Goal: Task Accomplishment & Management: Manage account settings

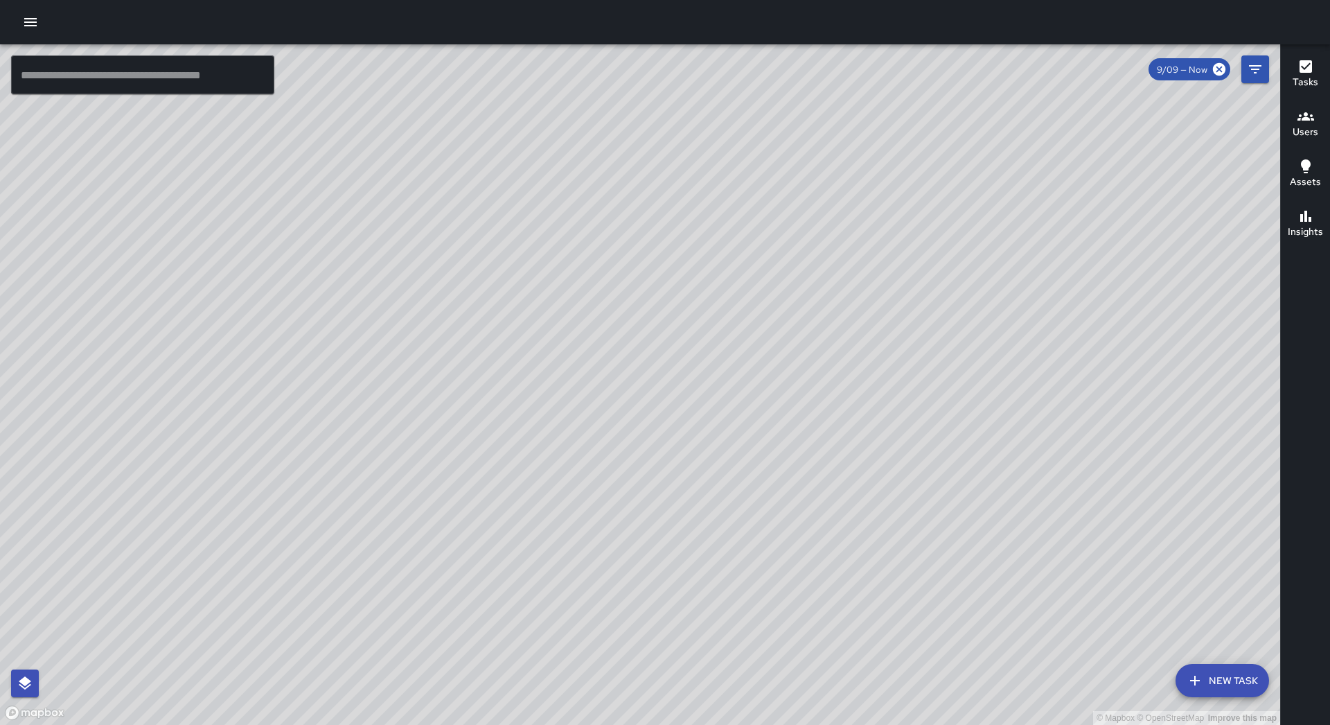
click at [21, 24] on button "button" at bounding box center [31, 22] width 28 height 28
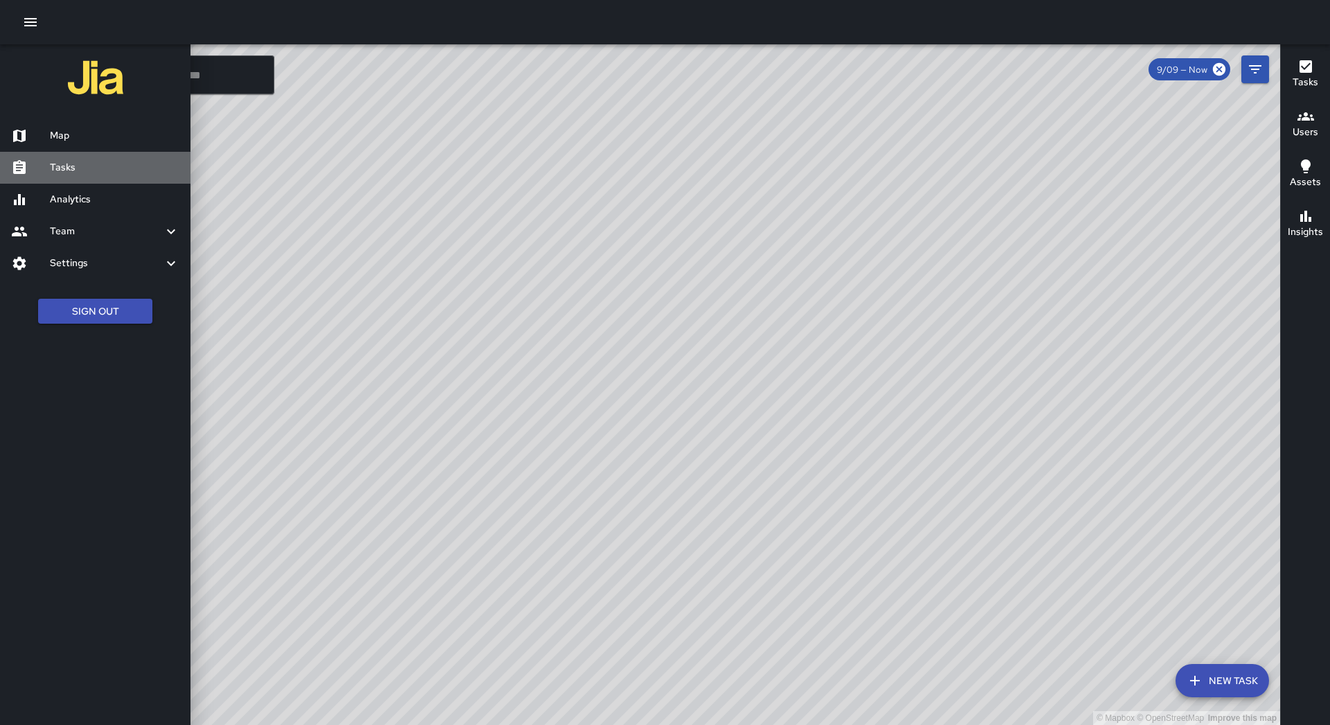
click at [70, 175] on h6 "Tasks" at bounding box center [115, 167] width 130 height 15
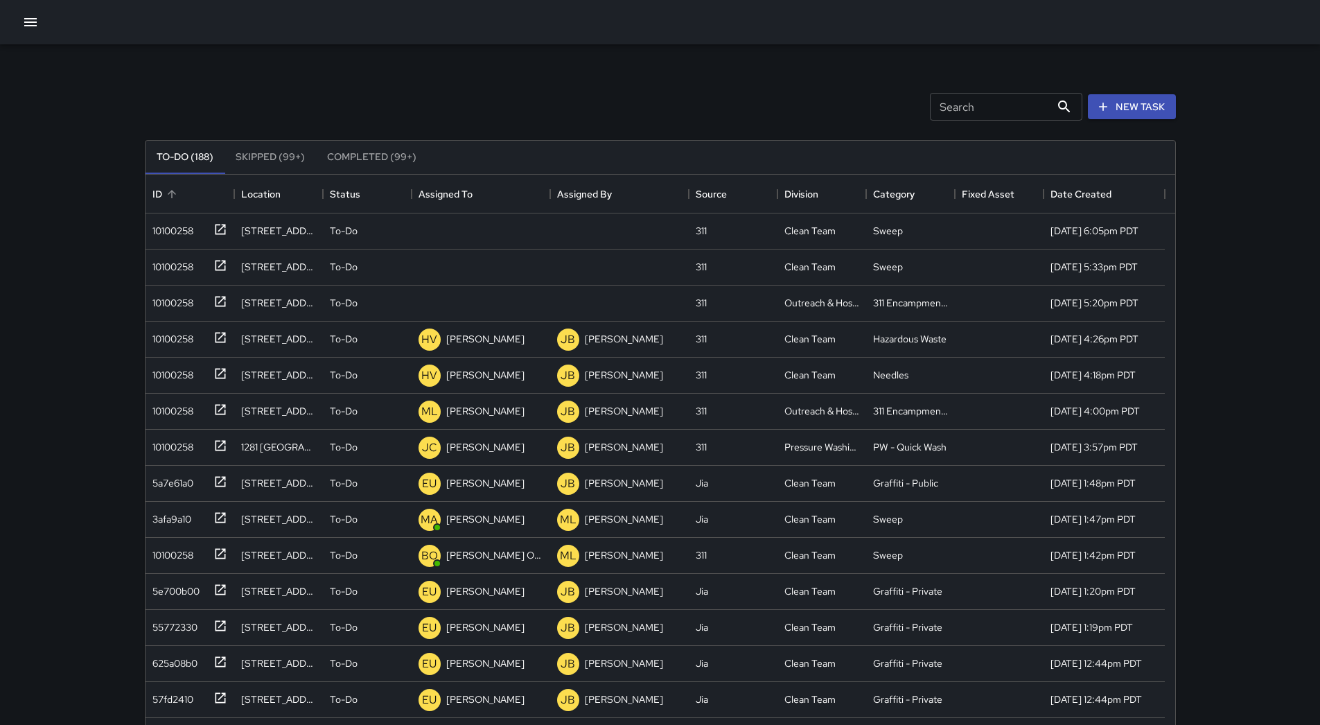
scroll to position [577, 1019]
click at [507, 184] on div "Assigned To" at bounding box center [481, 194] width 125 height 39
click at [157, 229] on div "10100258" at bounding box center [170, 227] width 46 height 19
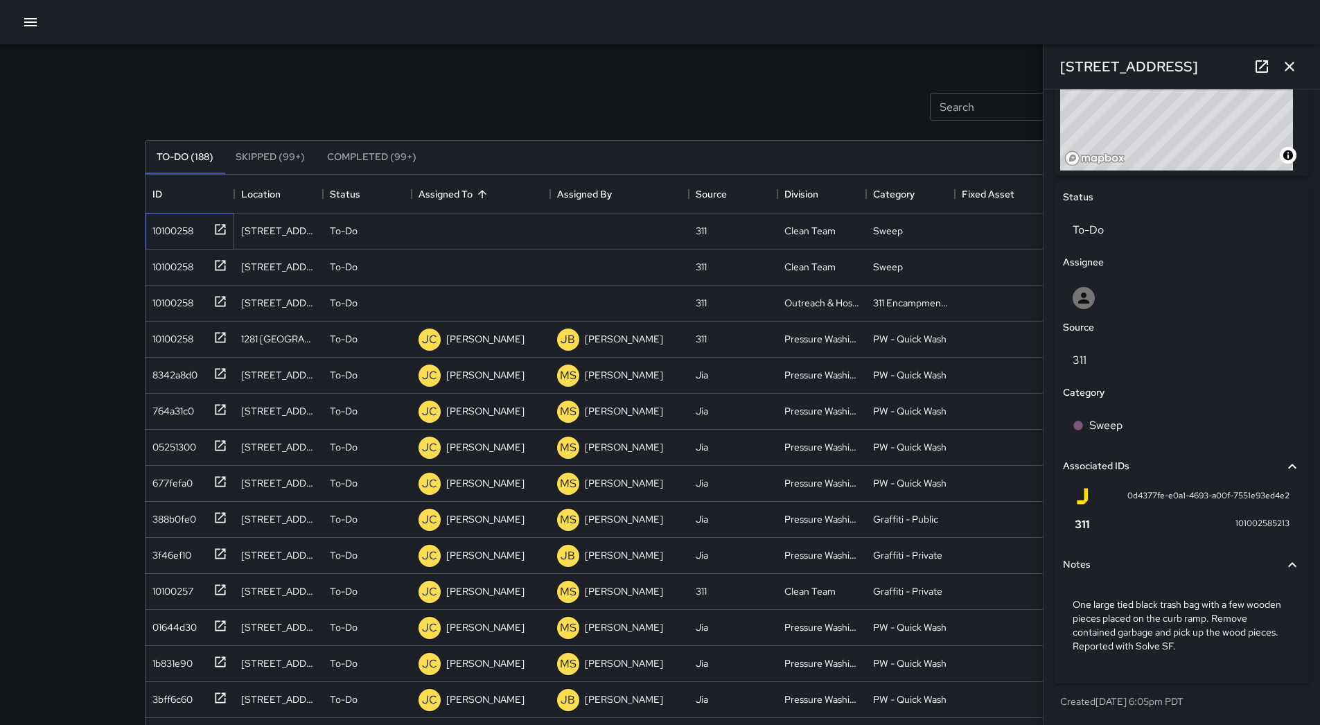
scroll to position [563, 0]
click at [392, 227] on icon at bounding box center [396, 231] width 17 height 17
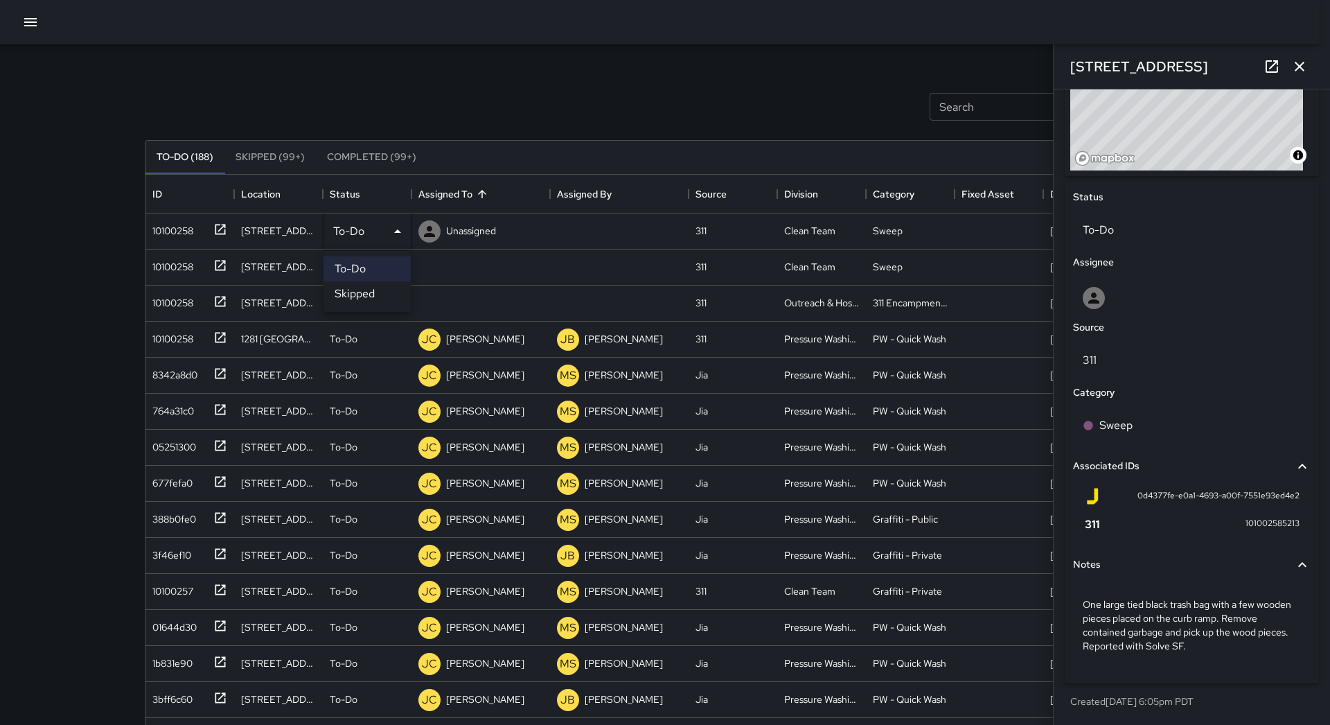
click at [364, 292] on li "Skipped" at bounding box center [367, 293] width 87 height 25
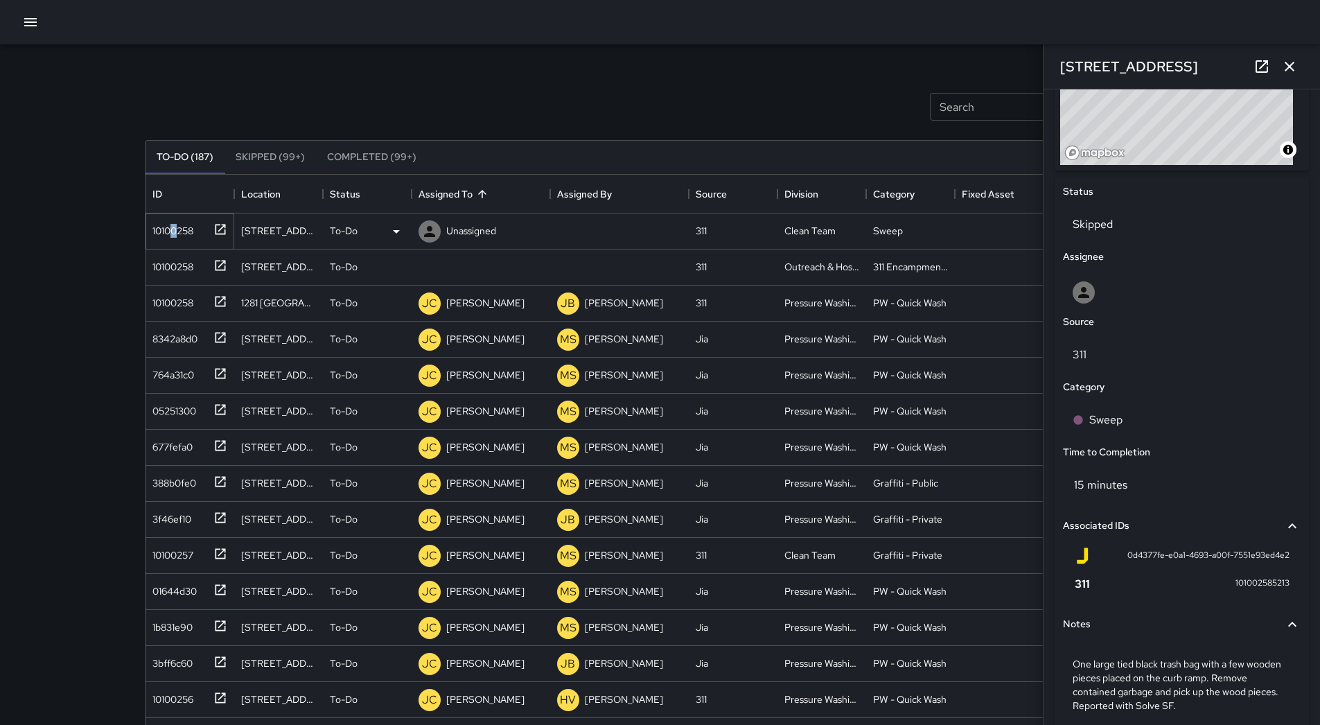
click at [174, 230] on div "10100258" at bounding box center [170, 227] width 46 height 19
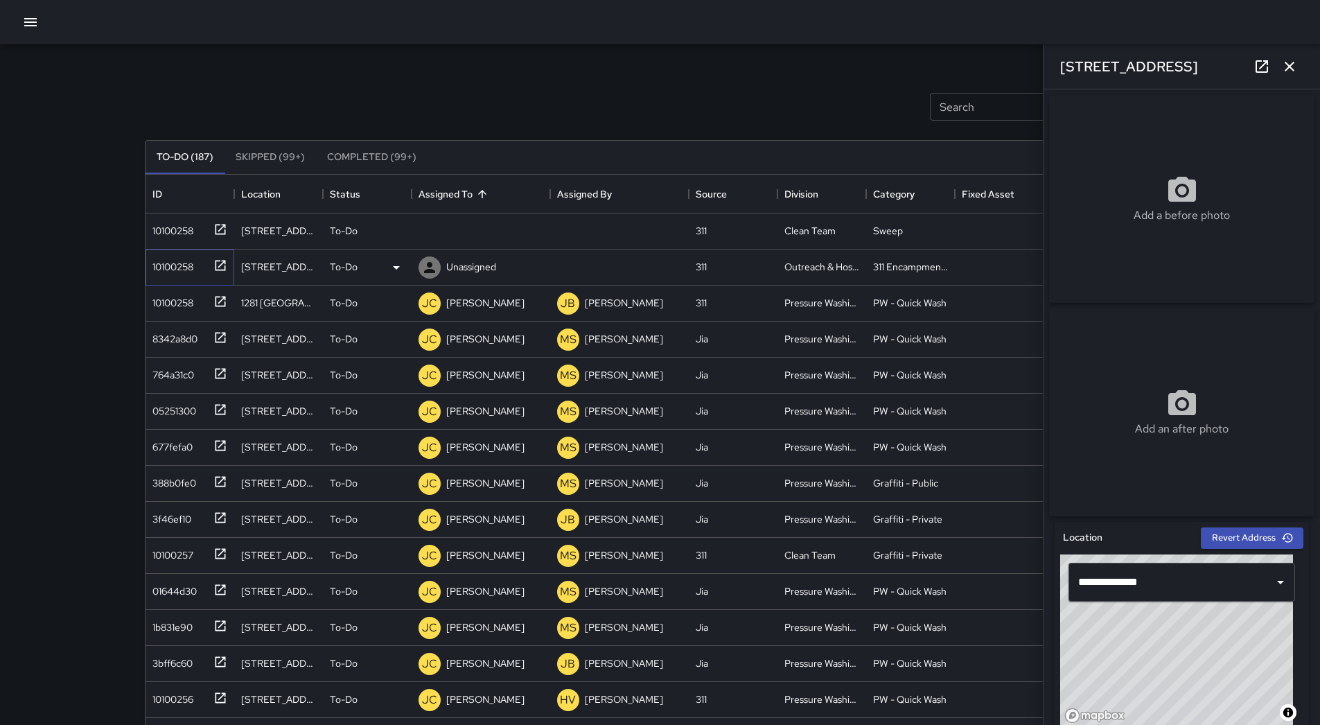
click at [191, 263] on div "10100258" at bounding box center [170, 263] width 46 height 19
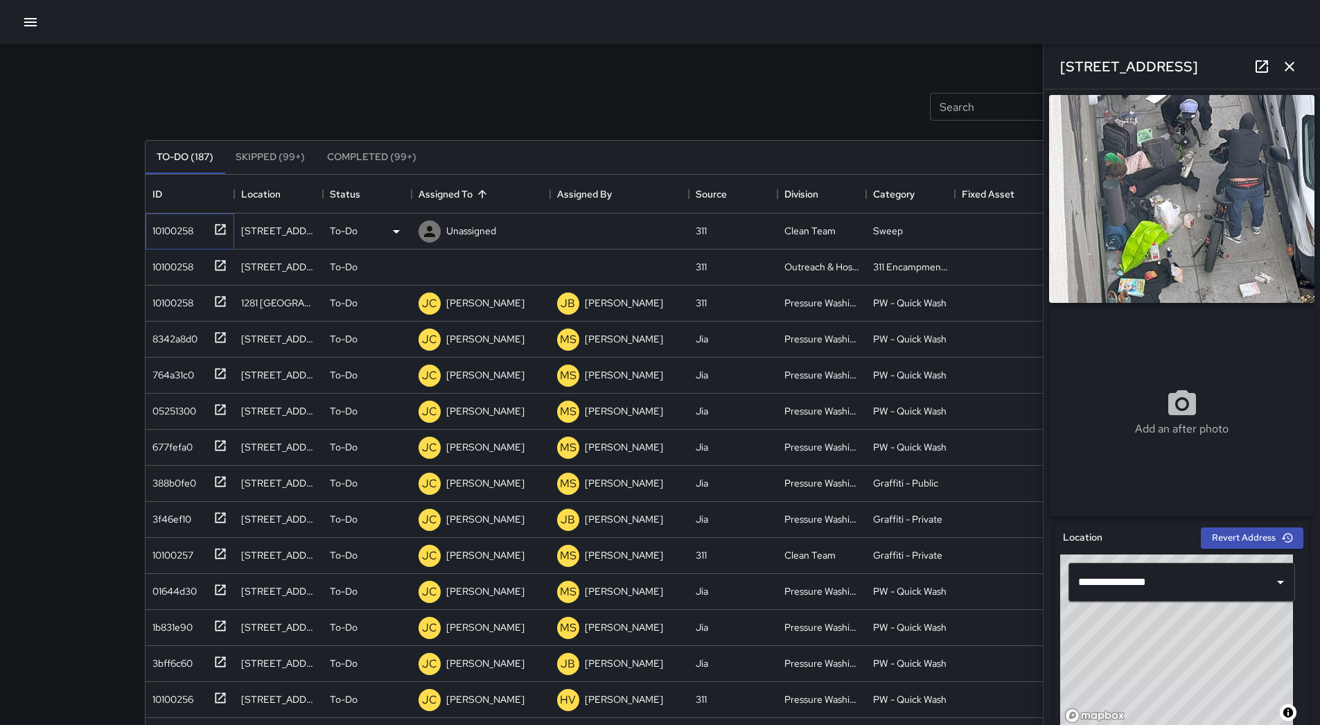
click at [188, 225] on div "10100258" at bounding box center [170, 227] width 46 height 19
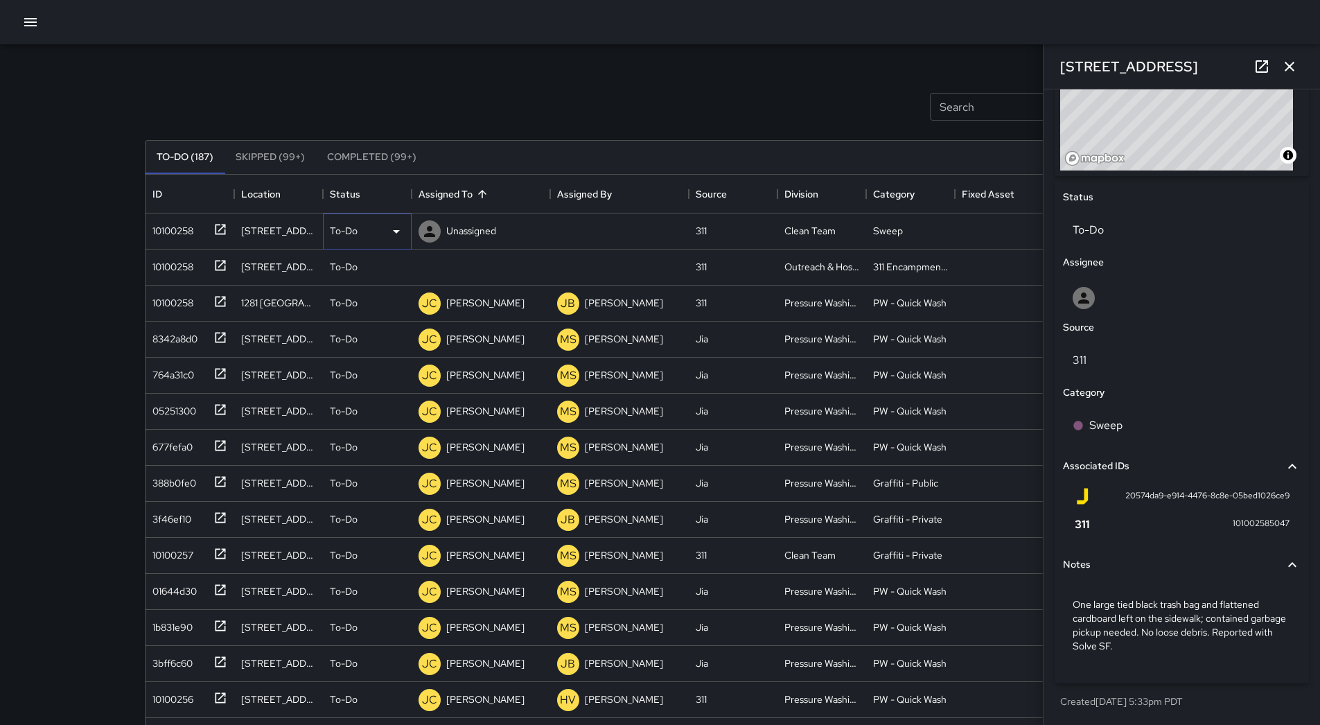
click at [368, 230] on div "To-Do" at bounding box center [367, 231] width 75 height 17
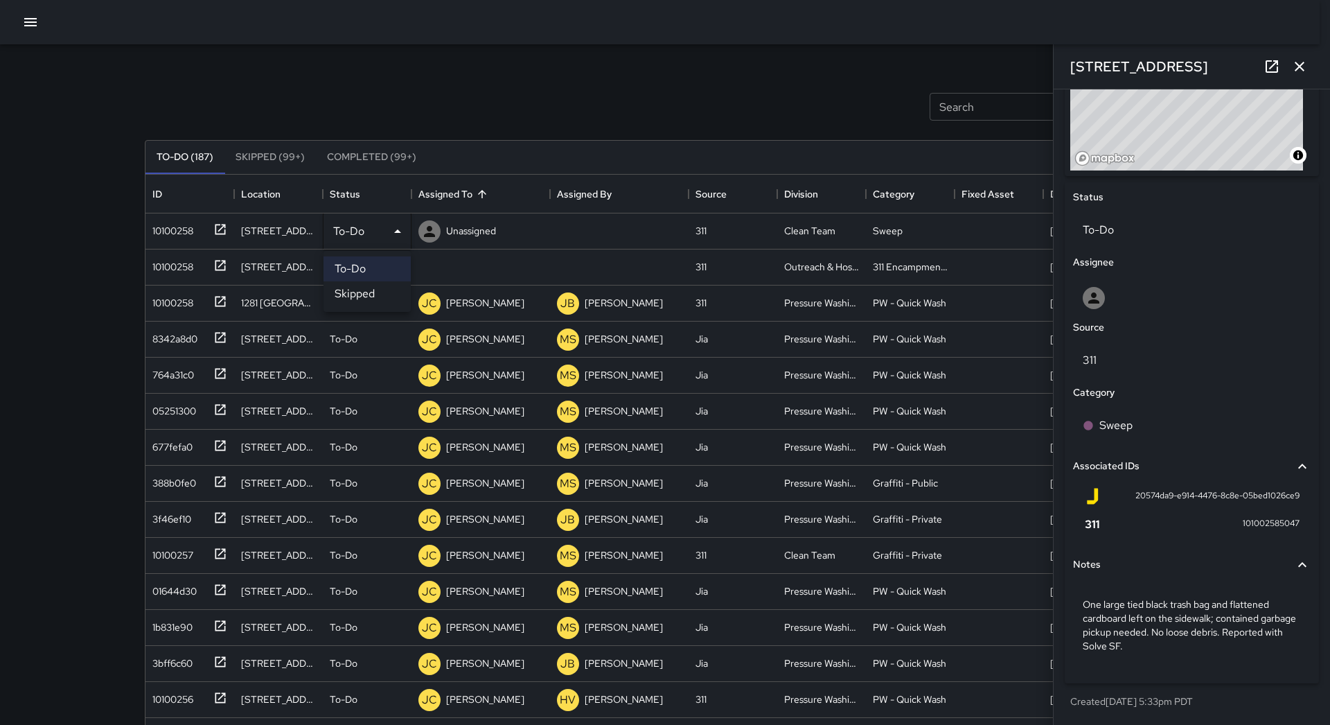
drag, startPoint x: 363, startPoint y: 298, endPoint x: 350, endPoint y: 299, distance: 13.2
click at [363, 299] on li "Skipped" at bounding box center [367, 293] width 87 height 25
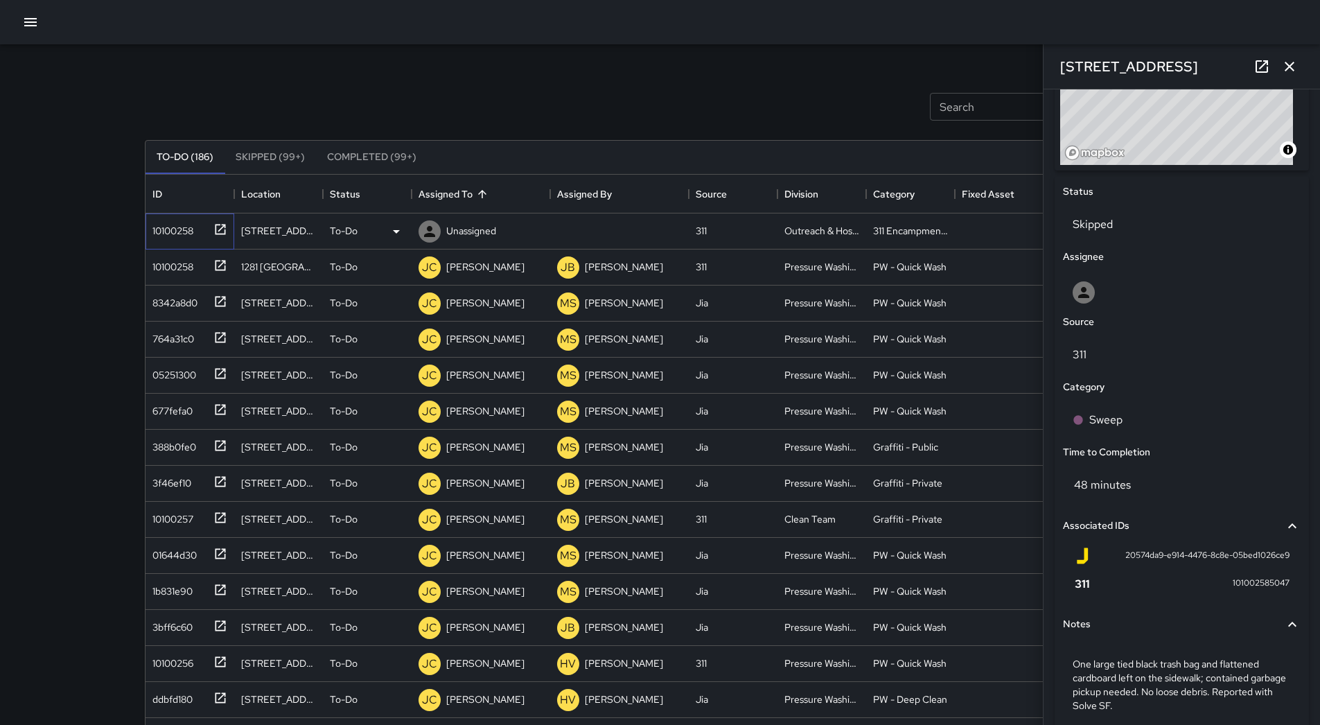
click at [166, 235] on div "10100258" at bounding box center [170, 227] width 46 height 19
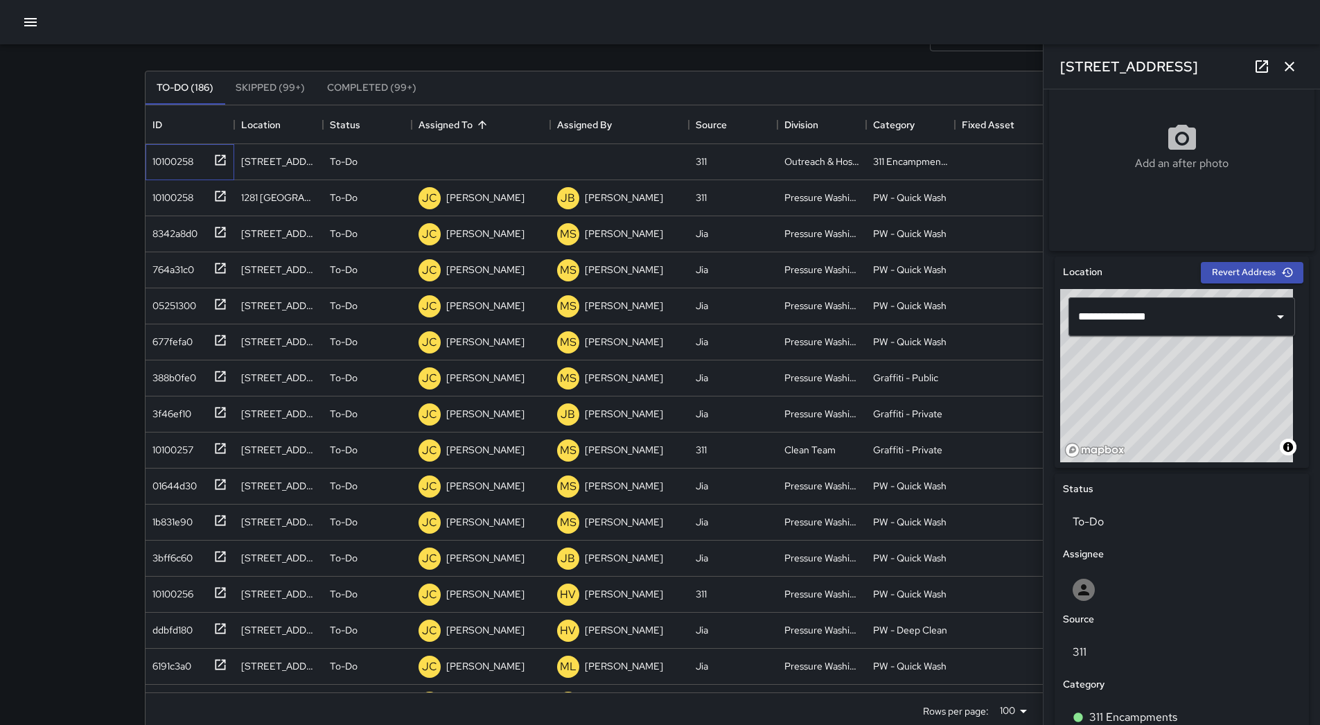
scroll to position [258, 0]
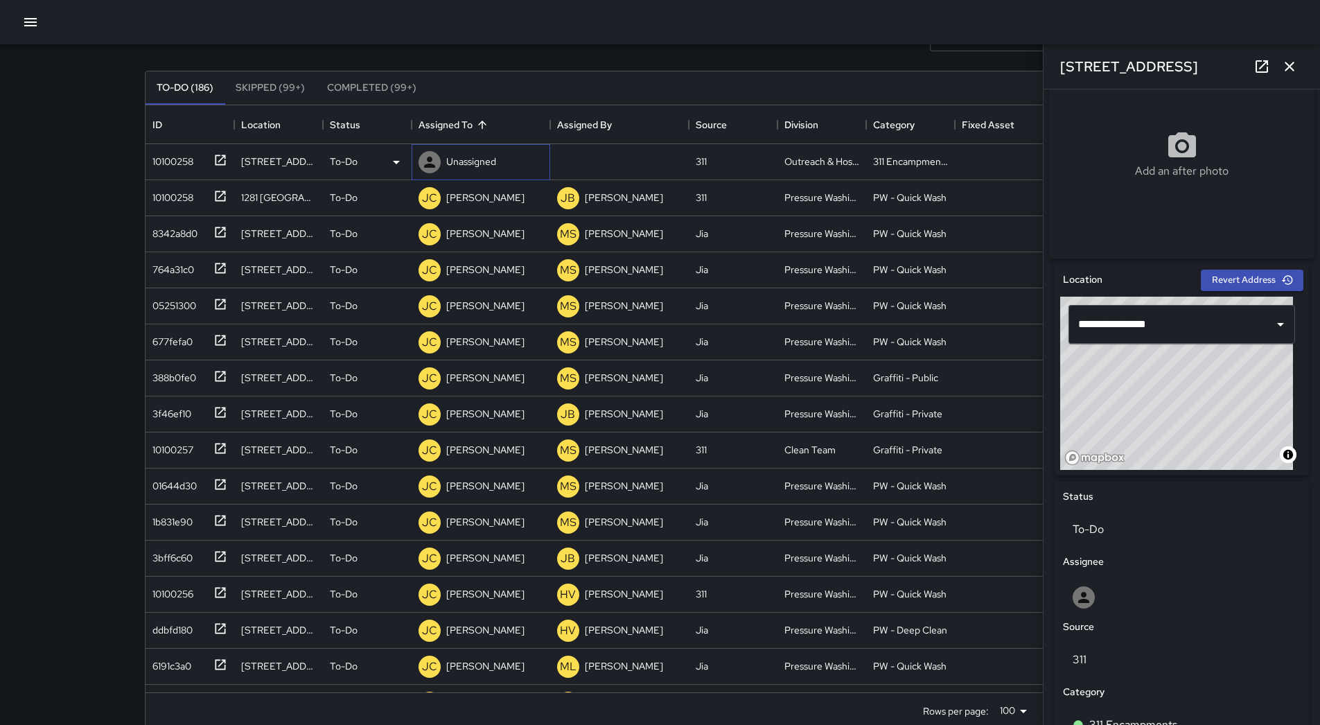
click at [471, 156] on p "Unassigned" at bounding box center [471, 162] width 50 height 14
click at [556, 60] on div "To-Do (186) Skipped (99+) Completed (99+) ID Location Status Assigned To Assign…" at bounding box center [660, 400] width 1031 height 698
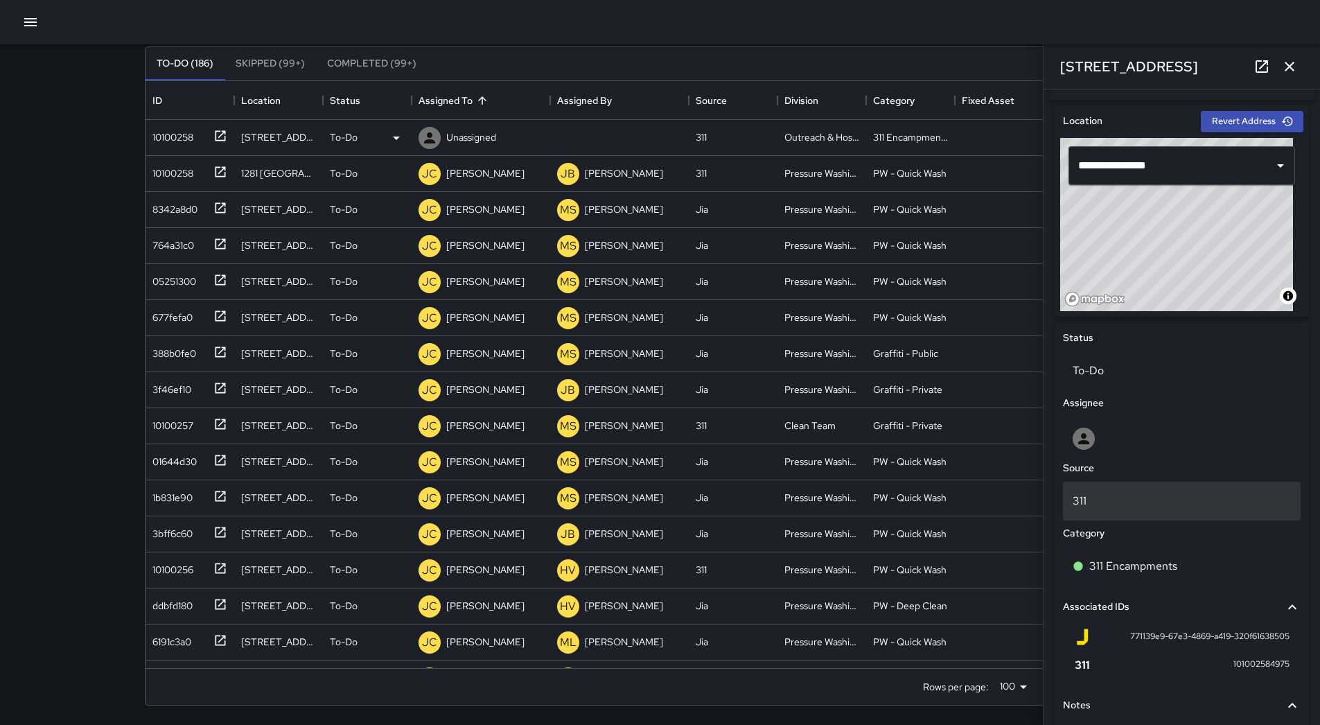
scroll to position [396, 0]
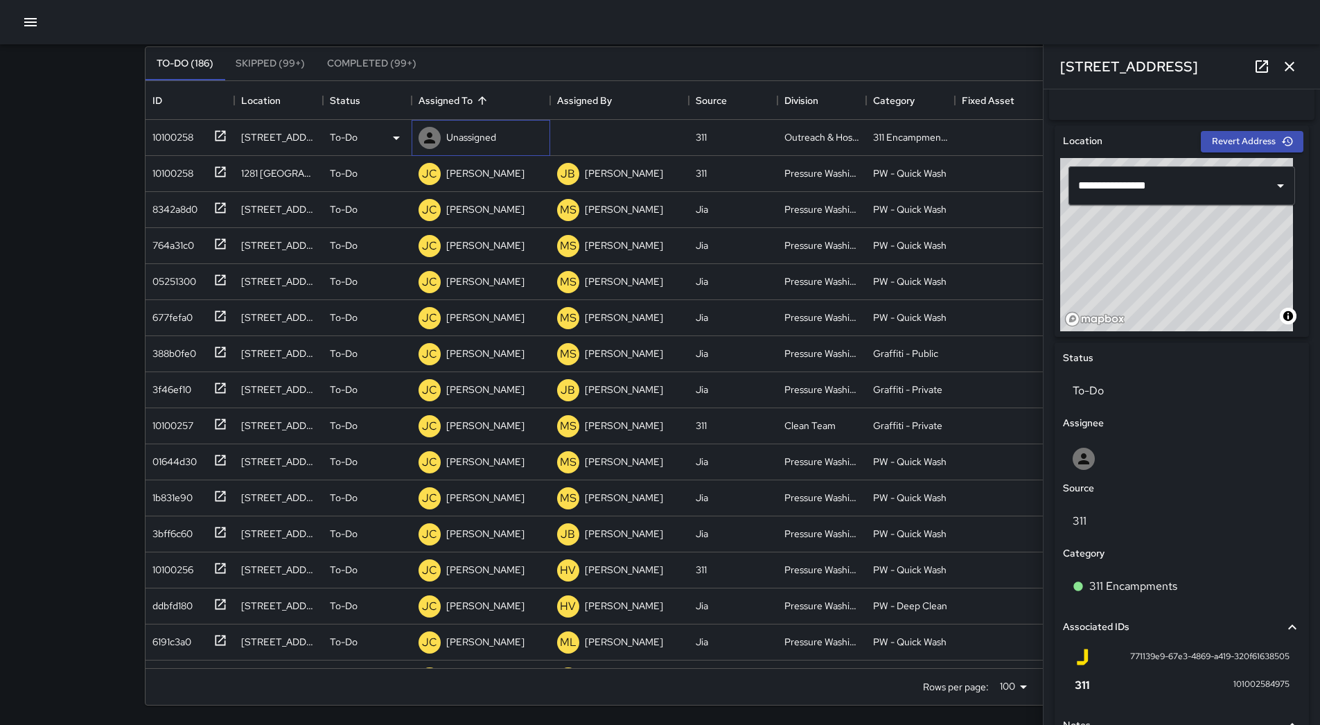
click at [457, 134] on p "Unassigned" at bounding box center [471, 137] width 50 height 14
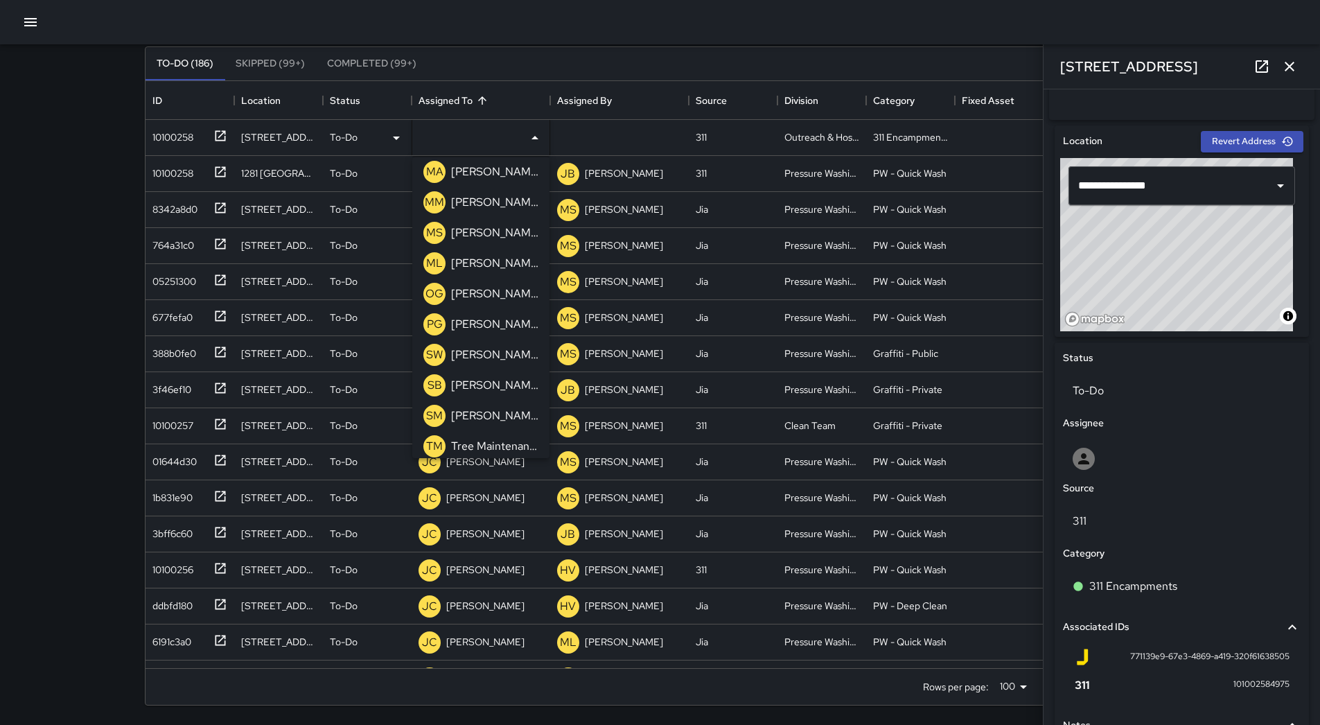
scroll to position [442, 0]
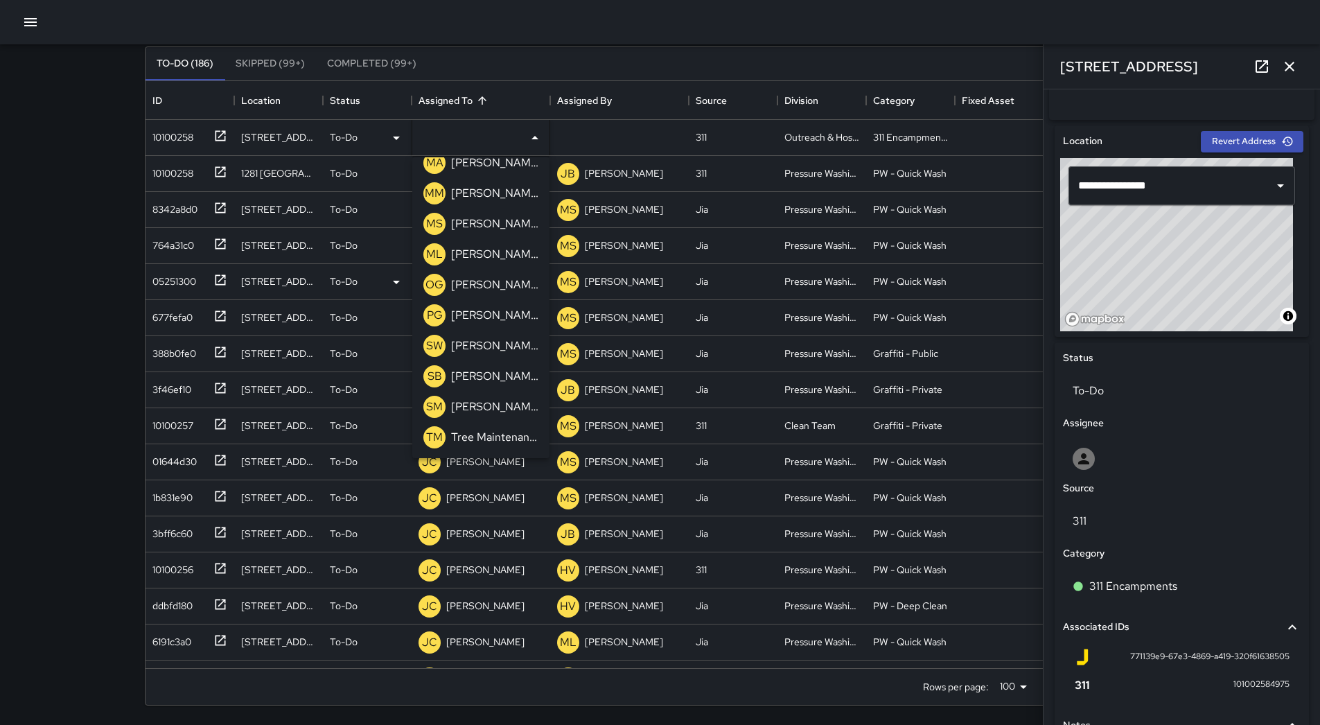
click at [476, 255] on p "[PERSON_NAME]" at bounding box center [494, 254] width 87 height 17
